Goal: Task Accomplishment & Management: Manage account settings

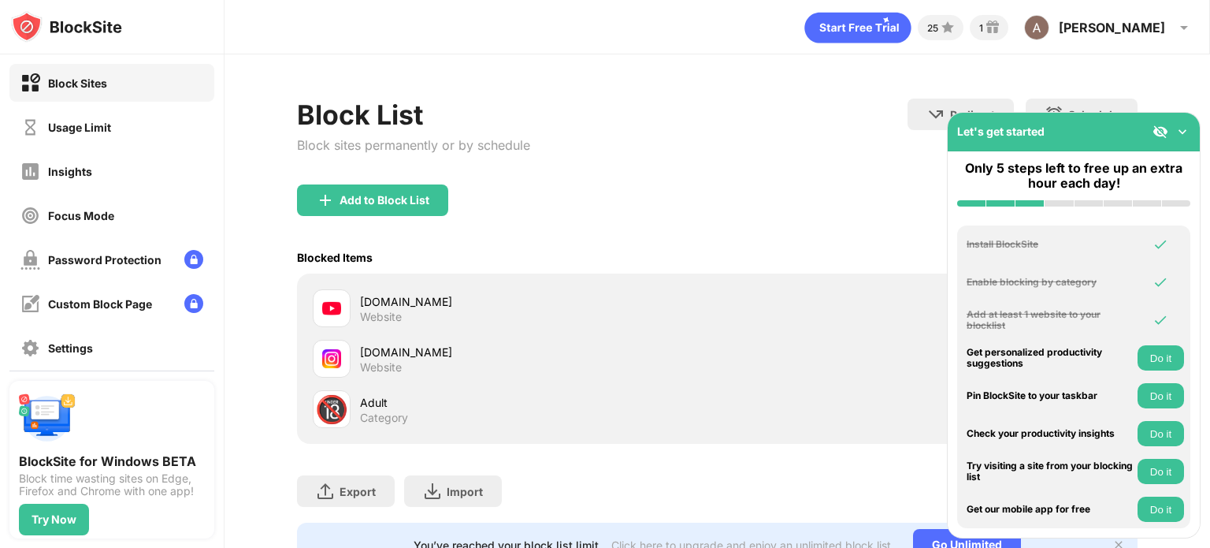
click at [394, 368] on div "Website" at bounding box center [381, 367] width 42 height 14
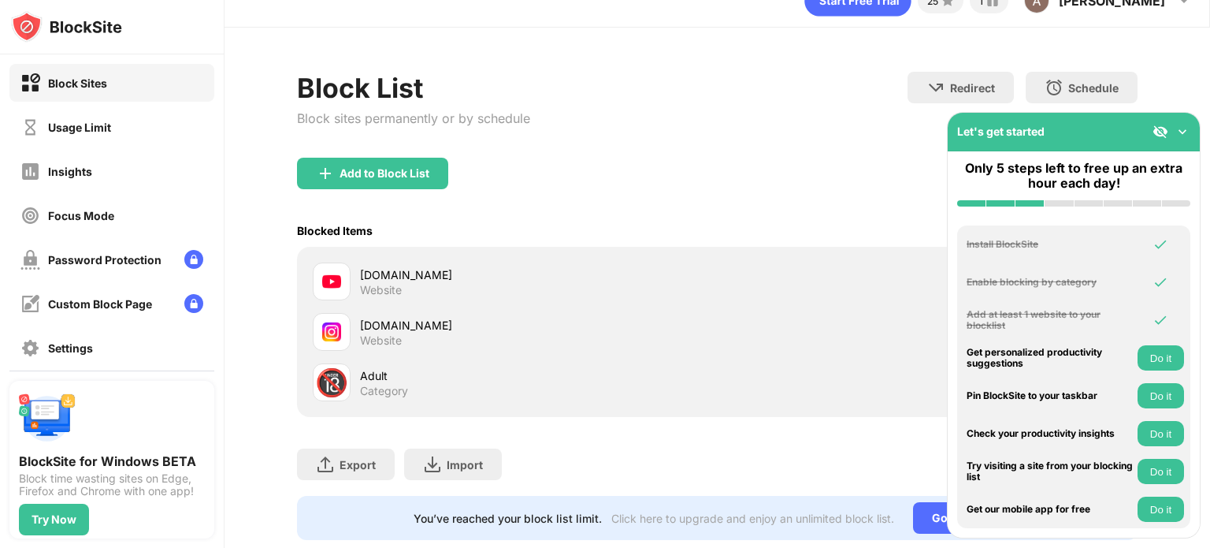
scroll to position [73, 0]
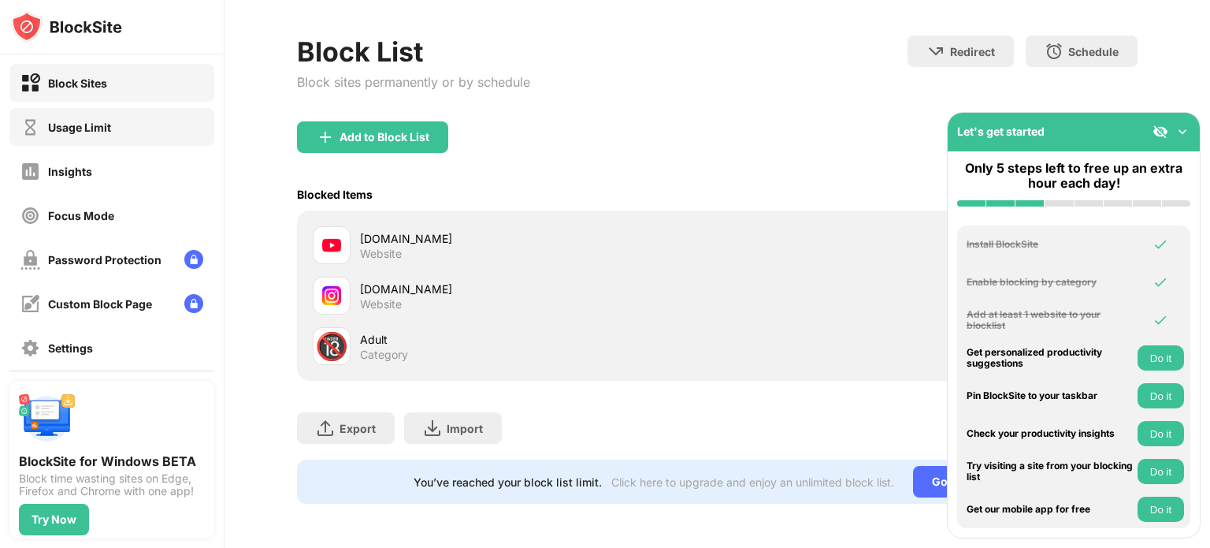
click at [183, 125] on div "Usage Limit" at bounding box center [111, 127] width 205 height 38
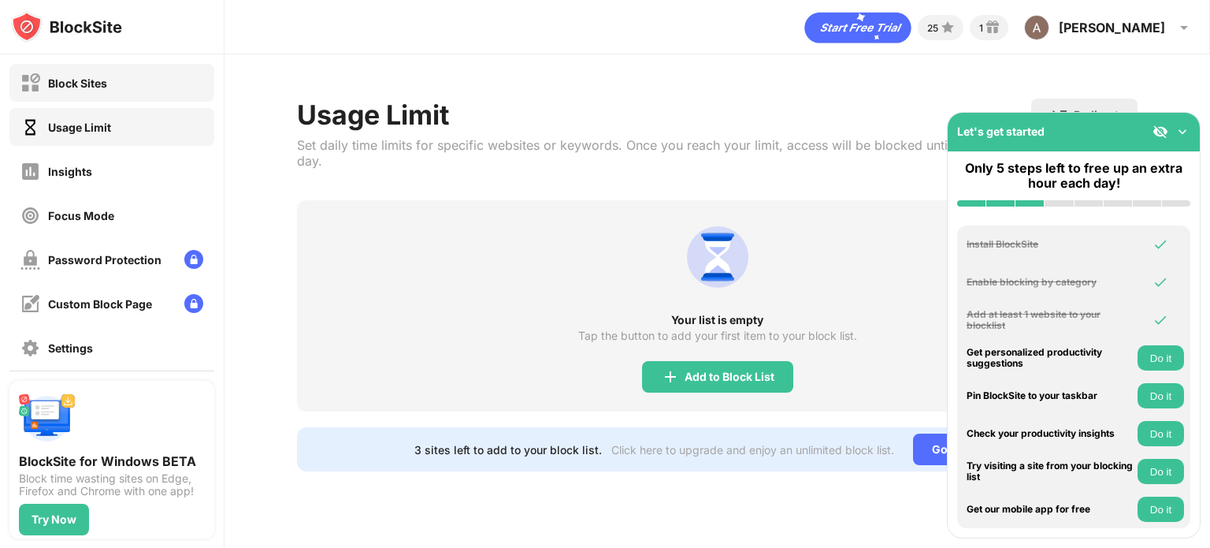
click at [170, 95] on div "Block Sites" at bounding box center [111, 83] width 205 height 38
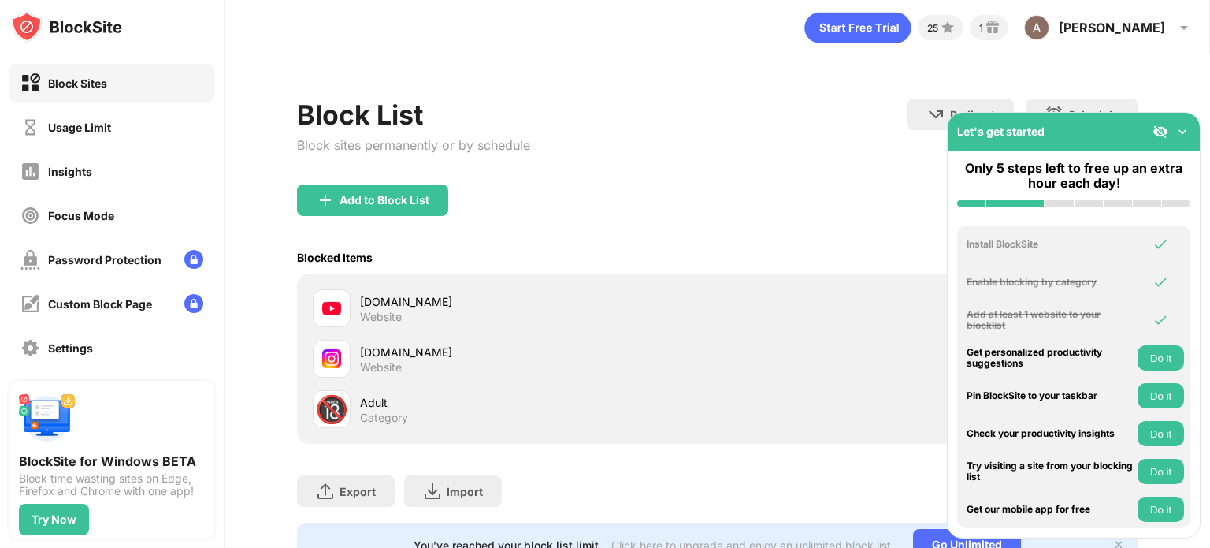
click at [1183, 128] on img at bounding box center [1183, 132] width 16 height 16
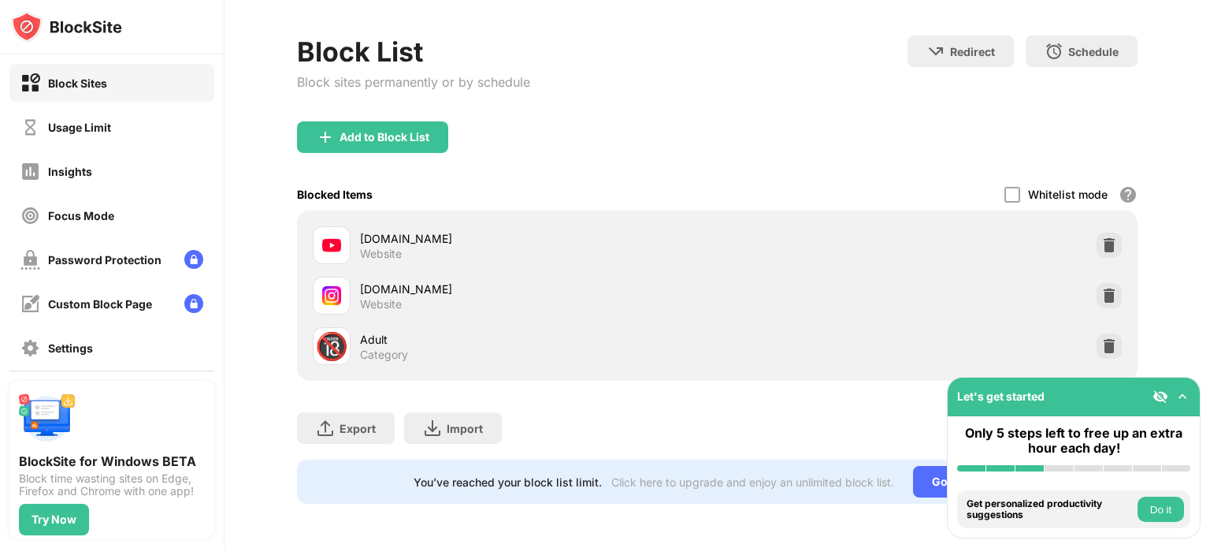
scroll to position [73, 0]
click at [1098, 292] on div at bounding box center [1109, 295] width 25 height 25
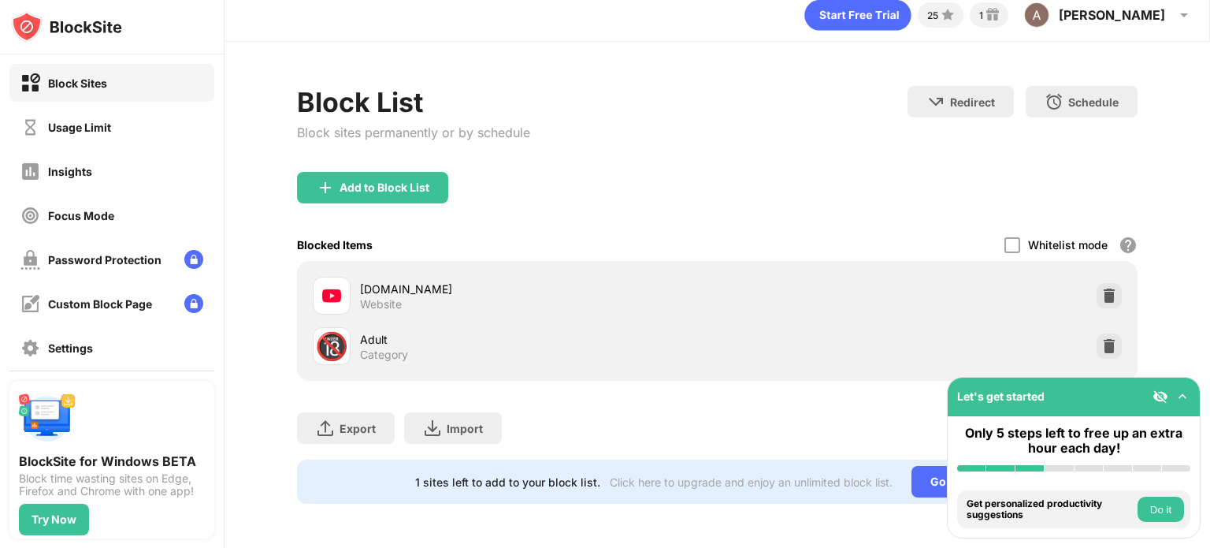
scroll to position [23, 0]
click at [370, 186] on div "Add to Block List" at bounding box center [372, 188] width 151 height 32
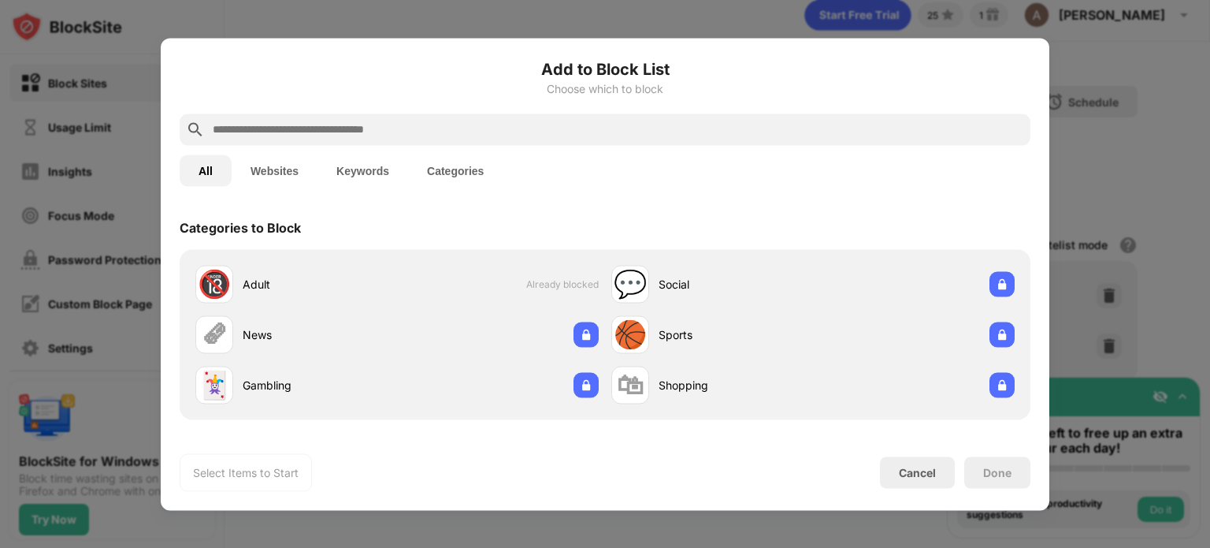
click at [399, 128] on input "text" at bounding box center [617, 129] width 813 height 19
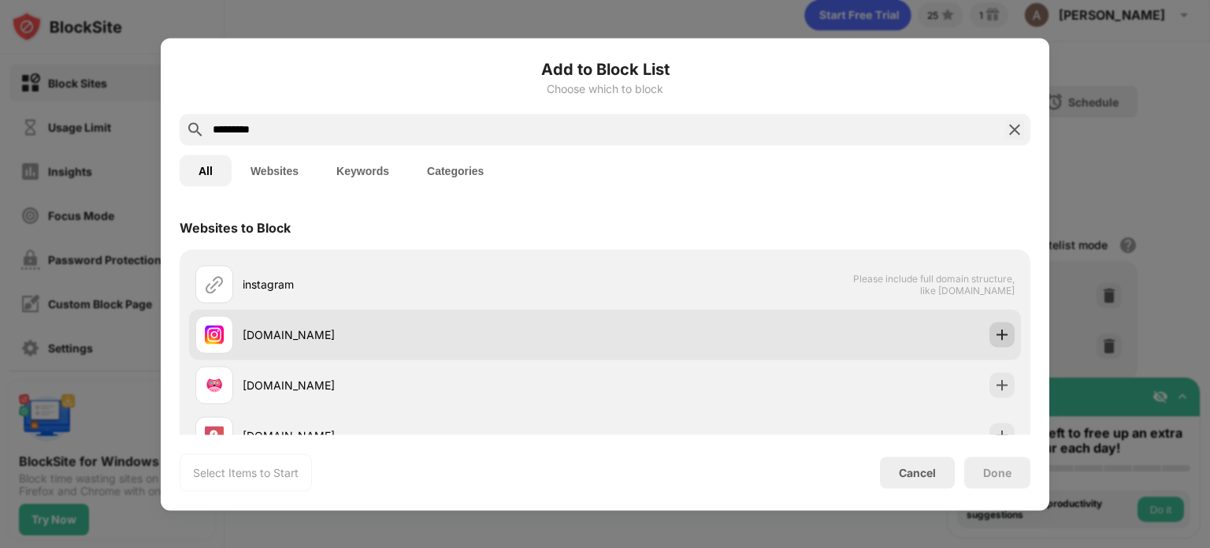
type input "*********"
click at [997, 338] on img at bounding box center [1002, 334] width 16 height 16
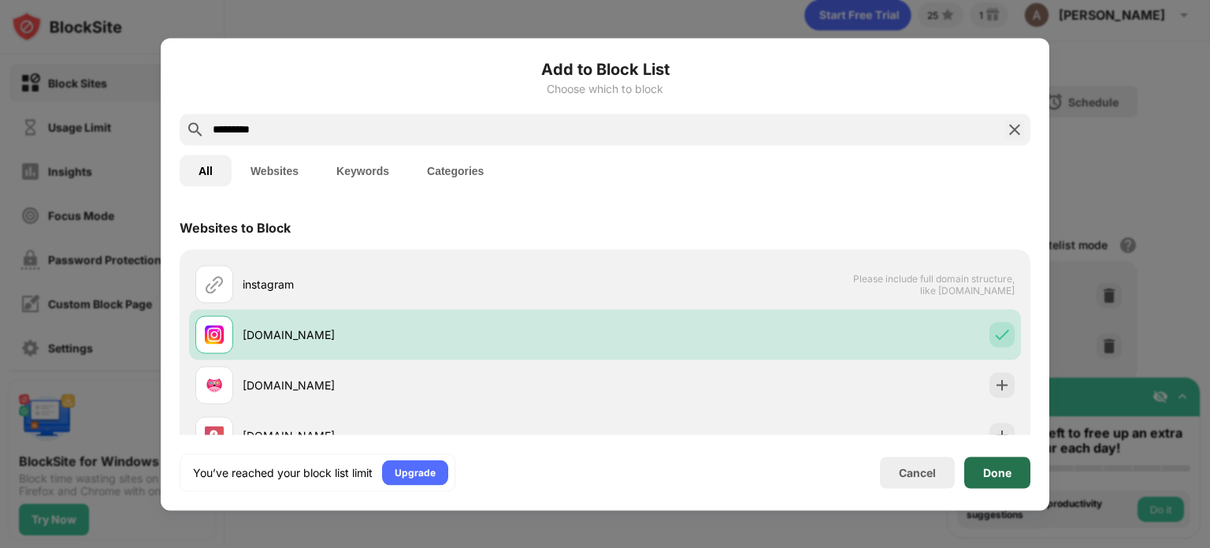
click at [987, 477] on div "Done" at bounding box center [997, 472] width 28 height 13
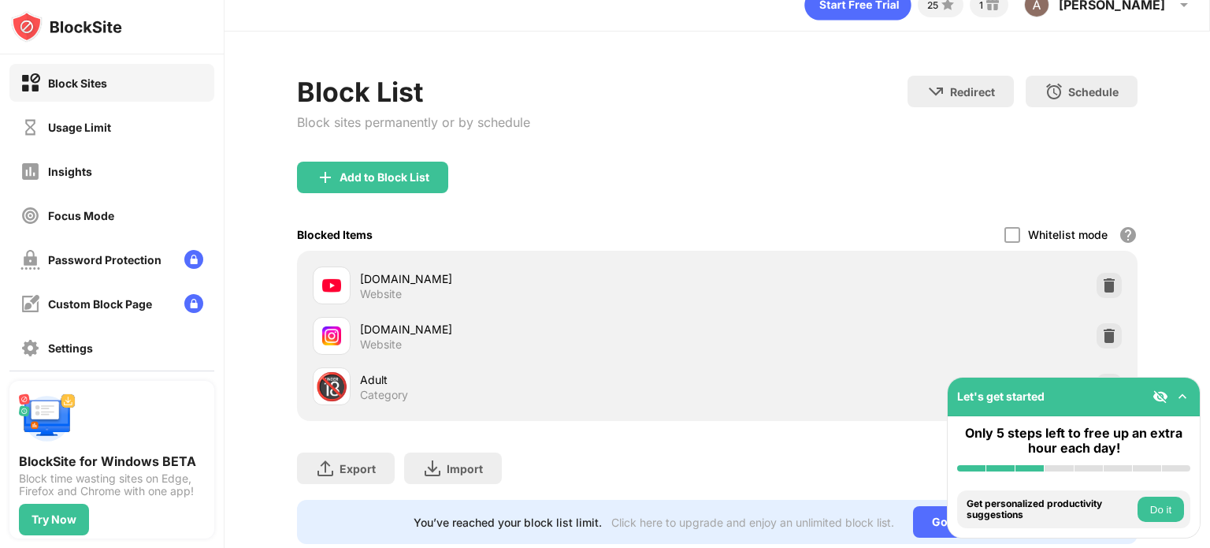
scroll to position [73, 0]
